Goal: Task Accomplishment & Management: Use online tool/utility

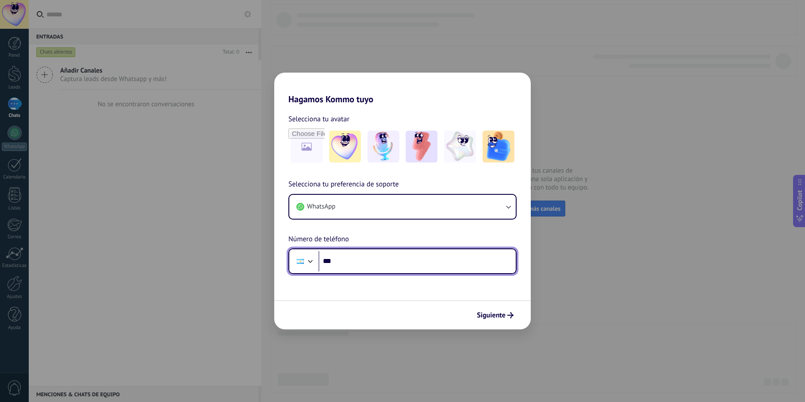
click at [374, 264] on input "***" at bounding box center [417, 261] width 197 height 20
type input "**********"
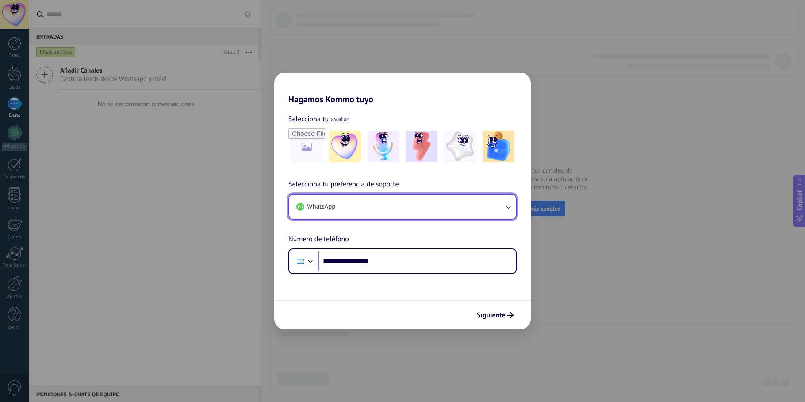
click at [508, 206] on icon "button" at bounding box center [508, 206] width 9 height 9
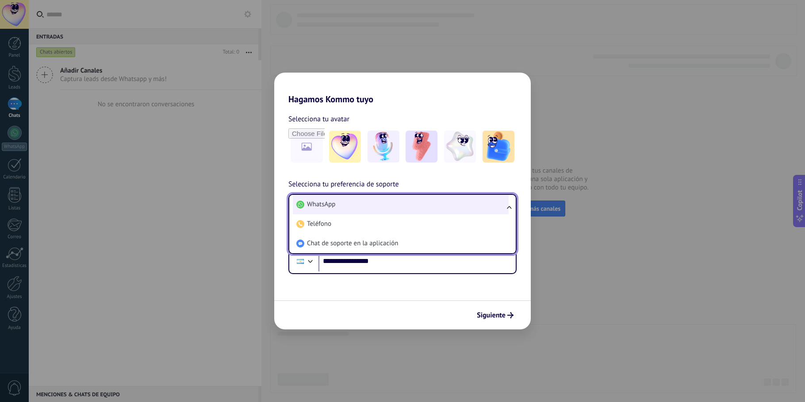
click at [423, 212] on li "WhatsApp" at bounding box center [401, 204] width 216 height 19
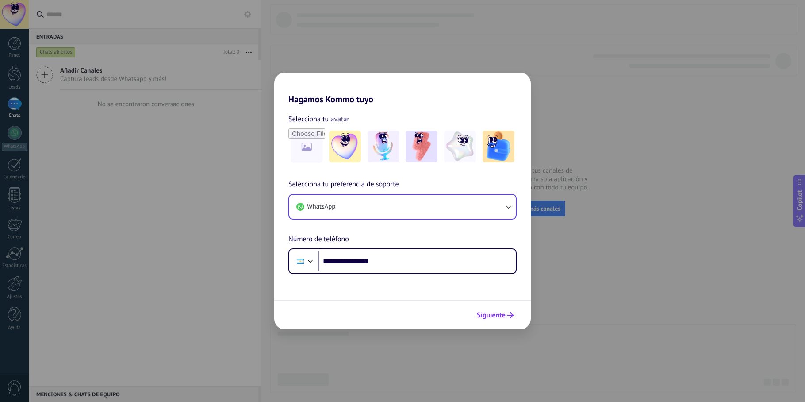
click at [489, 314] on span "Siguiente" at bounding box center [491, 315] width 29 height 6
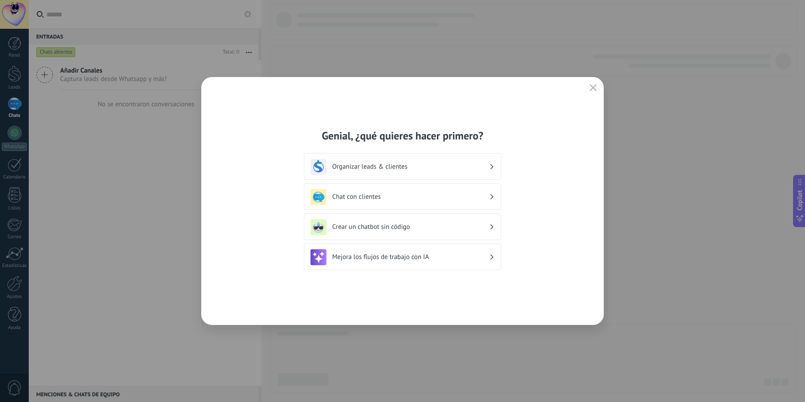
click at [481, 165] on h3 "Organizar leads & clientes" at bounding box center [410, 166] width 157 height 8
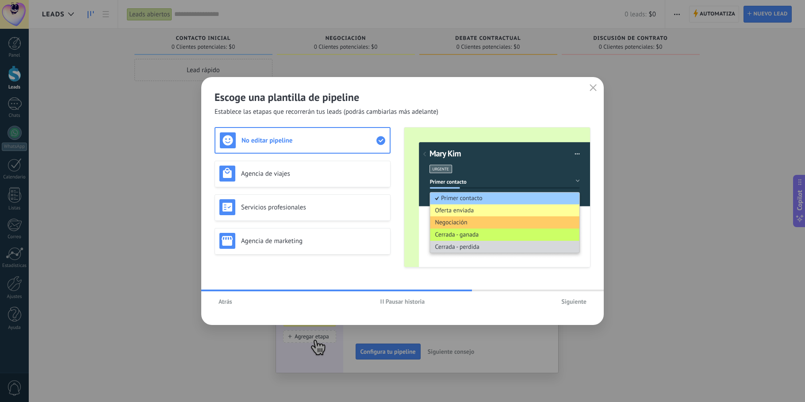
drag, startPoint x: 598, startPoint y: 87, endPoint x: 593, endPoint y: 89, distance: 5.2
click at [597, 88] on button "button" at bounding box center [594, 88] width 12 height 12
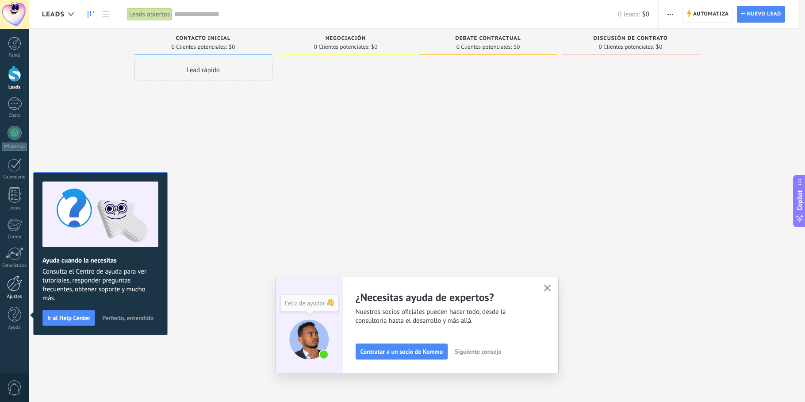
click at [9, 289] on div at bounding box center [14, 283] width 15 height 15
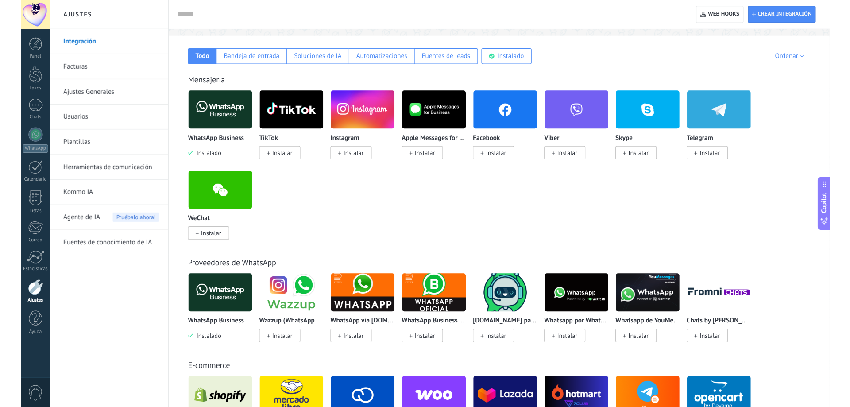
scroll to position [177, 0]
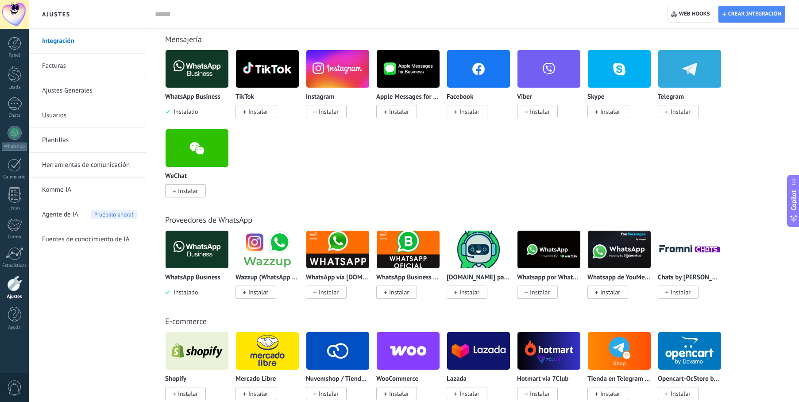
click at [192, 255] on img at bounding box center [196, 249] width 63 height 43
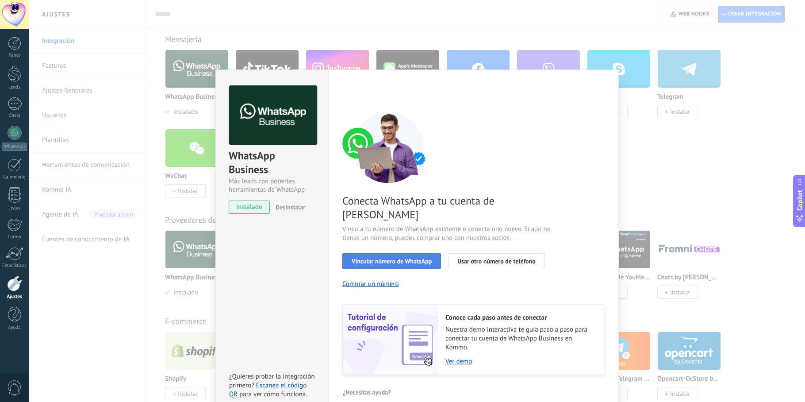
click at [376, 258] on span "Vincular número de WhatsApp" at bounding box center [392, 261] width 80 height 6
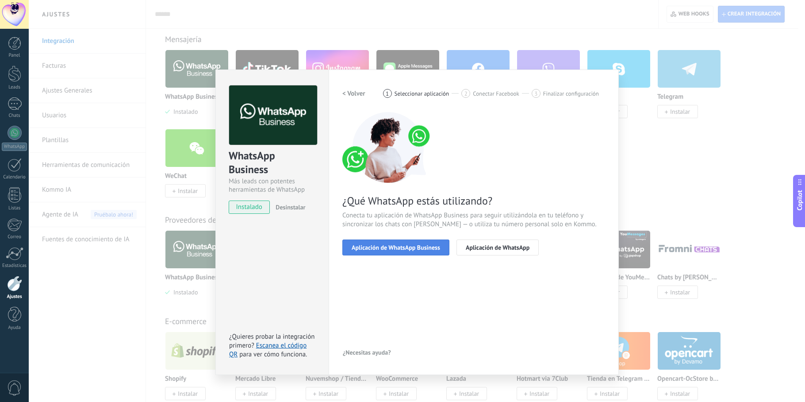
click at [421, 248] on span "Aplicación de WhatsApp Business" at bounding box center [396, 247] width 89 height 6
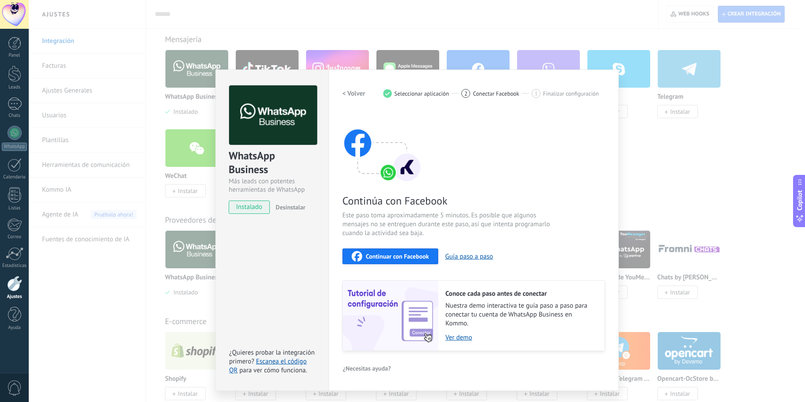
click at [350, 90] on h2 "< Volver" at bounding box center [354, 93] width 23 height 8
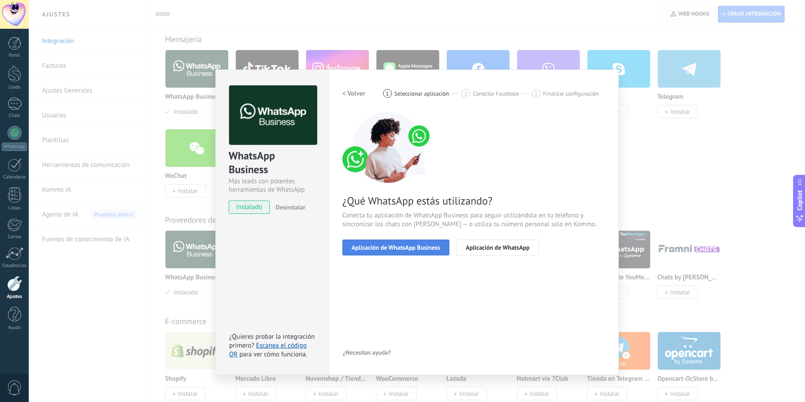
click at [438, 246] on span "Aplicación de WhatsApp Business" at bounding box center [396, 247] width 89 height 6
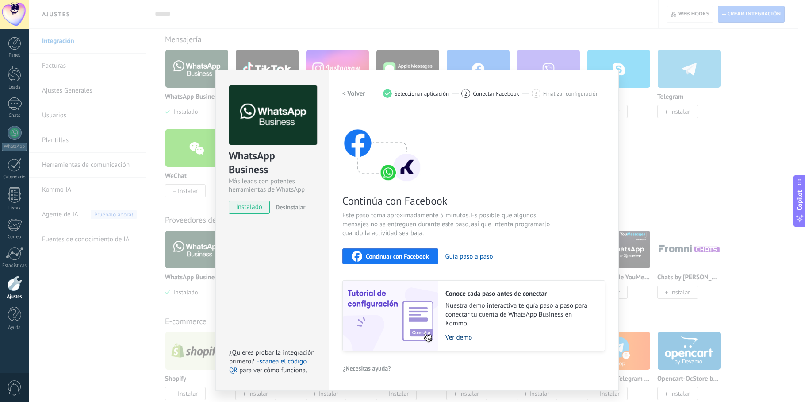
click at [462, 339] on link "Ver demo" at bounding box center [521, 337] width 150 height 8
click at [359, 91] on h2 "< Volver" at bounding box center [354, 93] width 23 height 8
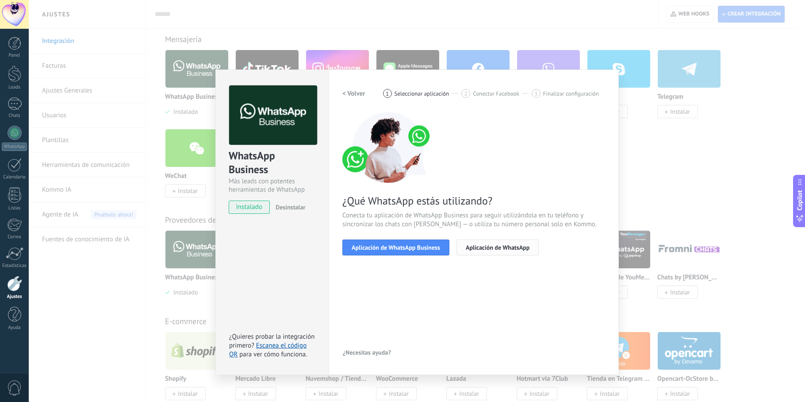
click at [485, 252] on button "Aplicación de WhatsApp" at bounding box center [498, 247] width 82 height 16
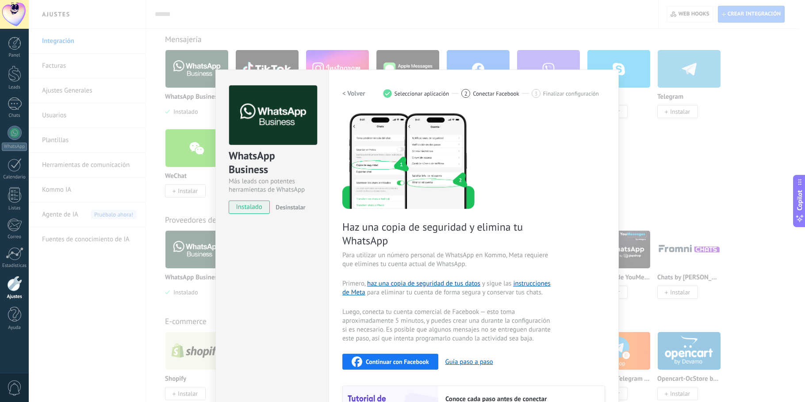
click at [353, 88] on button "< Volver" at bounding box center [354, 93] width 23 height 16
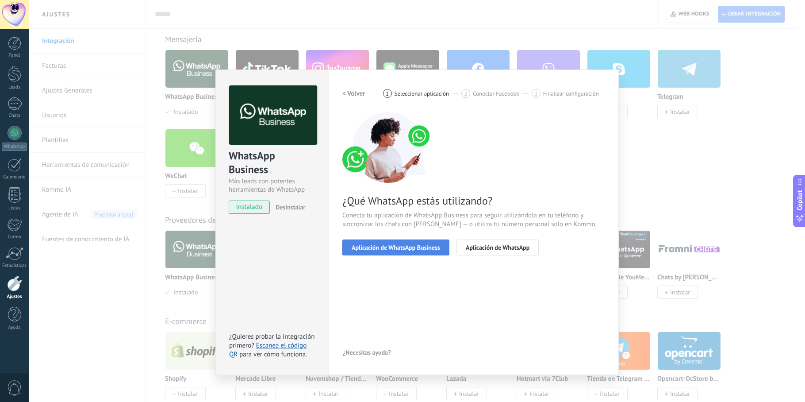
click at [422, 249] on span "Aplicación de WhatsApp Business" at bounding box center [396, 247] width 89 height 6
